Goal: Information Seeking & Learning: Learn about a topic

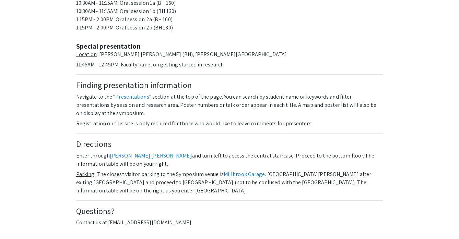
scroll to position [402, 0]
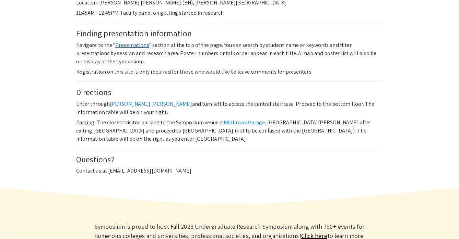
click at [140, 41] on link "Presentations" at bounding box center [132, 44] width 34 height 7
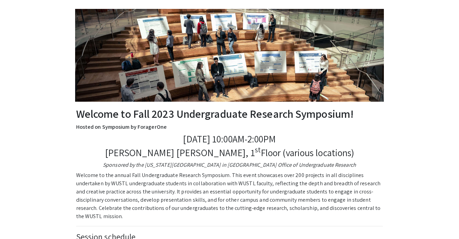
scroll to position [0, 0]
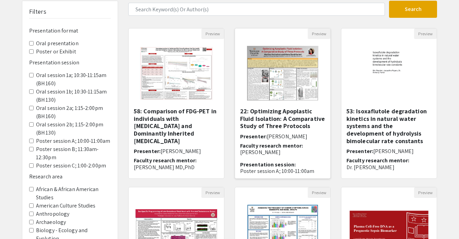
scroll to position [55, 0]
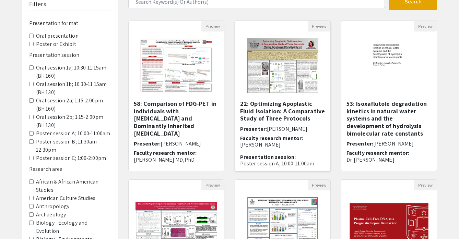
click at [275, 117] on h5 "22: Optimizing Apoplastic Fluid Isolation: A Comparative Study of Three Protoco…" at bounding box center [282, 111] width 85 height 22
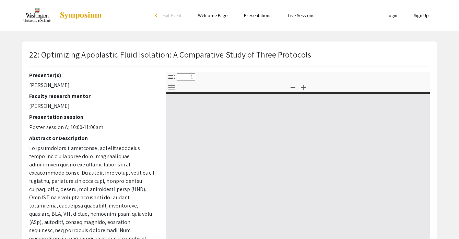
select select "custom"
type input "0"
select select "custom"
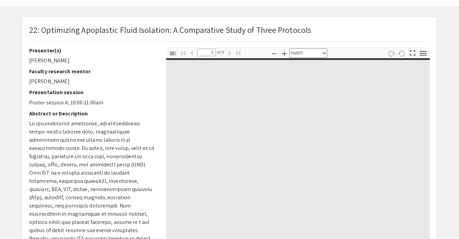
scroll to position [25, 0]
type input "1"
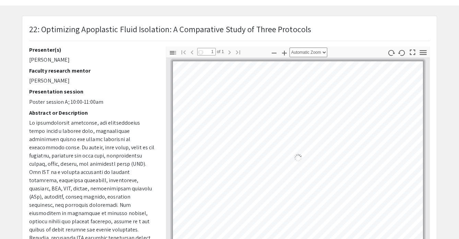
select select "auto"
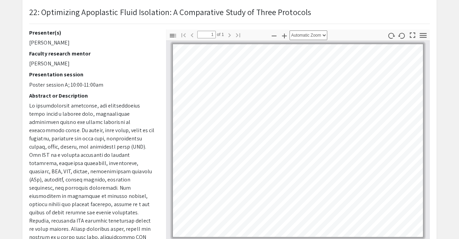
scroll to position [45, 0]
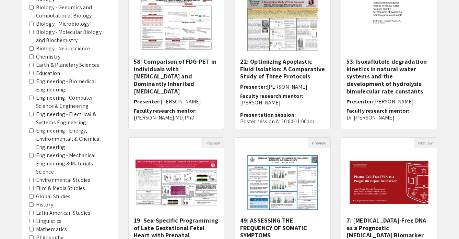
scroll to position [100, 0]
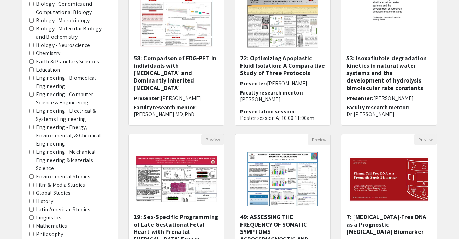
click at [49, 214] on label "Linguistics" at bounding box center [48, 218] width 25 height 8
click at [34, 216] on area-Linguistics "Linguistics" at bounding box center [31, 218] width 4 height 4
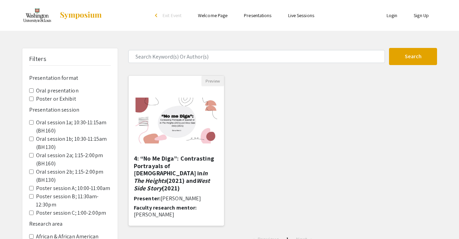
click at [149, 177] on em "West Side Story" at bounding box center [172, 184] width 76 height 15
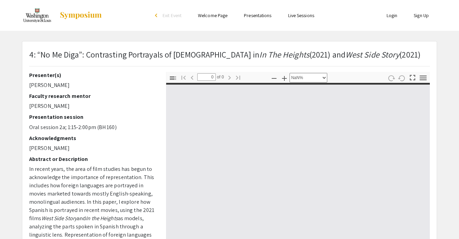
select select "auto"
type input "1"
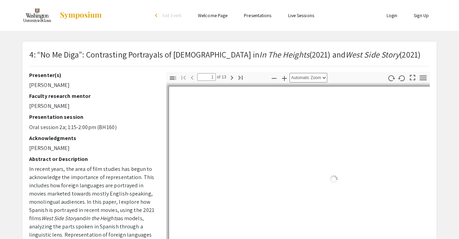
select select "auto"
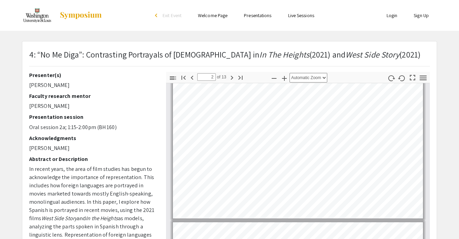
scroll to position [163, 0]
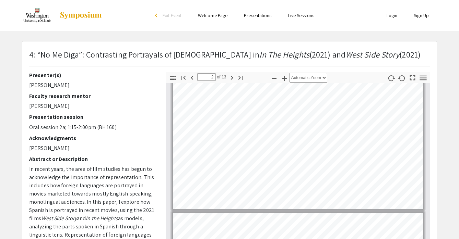
type input "3"
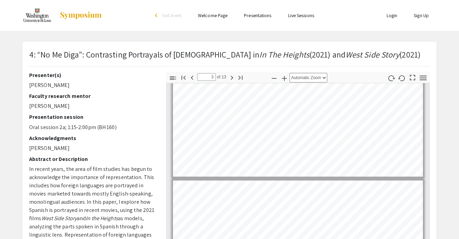
scroll to position [241, 0]
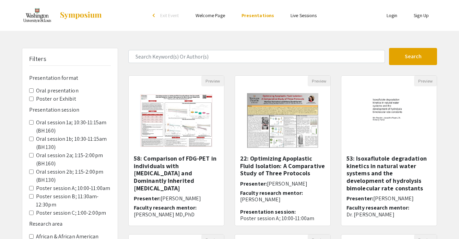
scroll to position [100, 0]
